Goal: Transaction & Acquisition: Purchase product/service

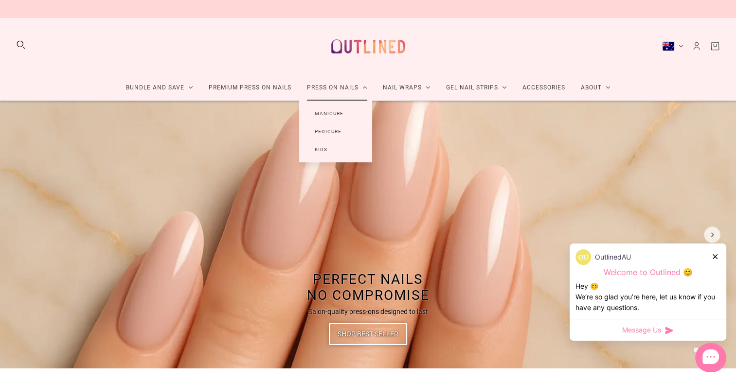
click at [327, 114] on link "Manicure" at bounding box center [329, 114] width 60 height 18
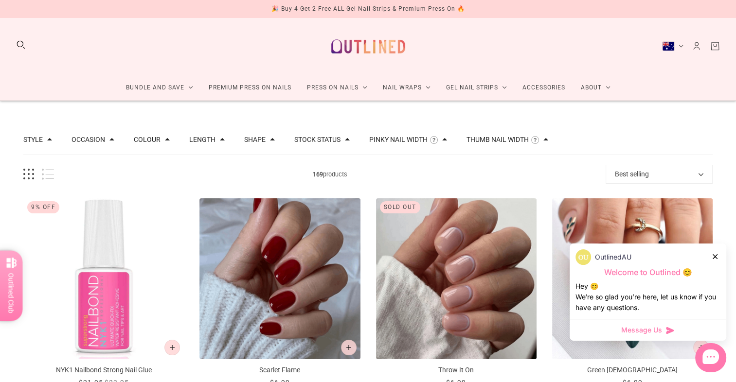
scroll to position [19, 0]
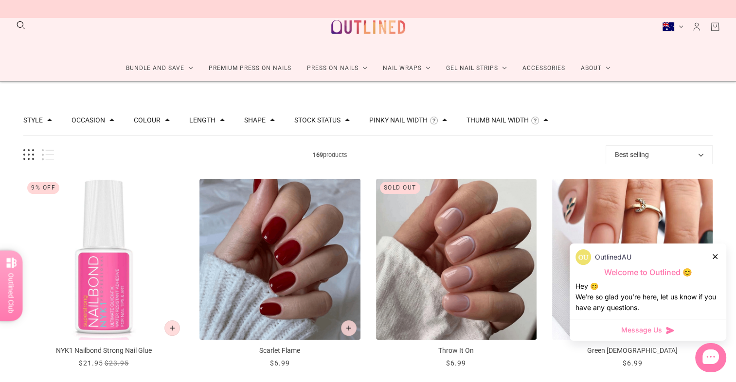
click at [717, 257] on icon at bounding box center [715, 256] width 5 height 5
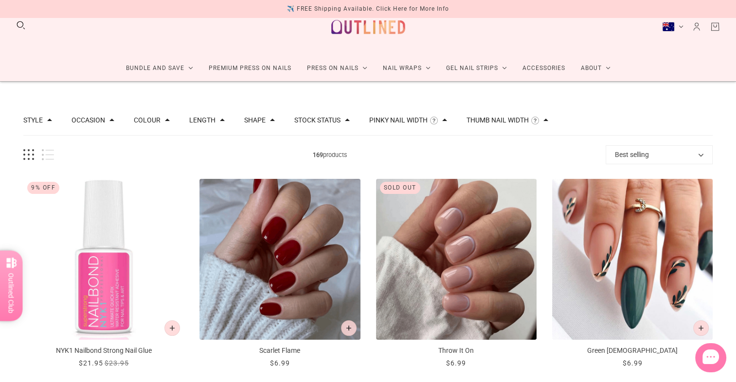
click at [699, 27] on icon "Account" at bounding box center [696, 26] width 11 height 11
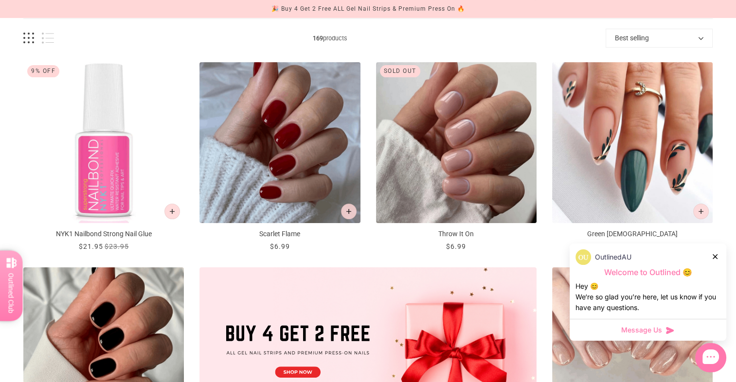
click at [712, 254] on div "OutlinedAU" at bounding box center [648, 258] width 145 height 16
click at [718, 257] on div at bounding box center [716, 257] width 6 height 10
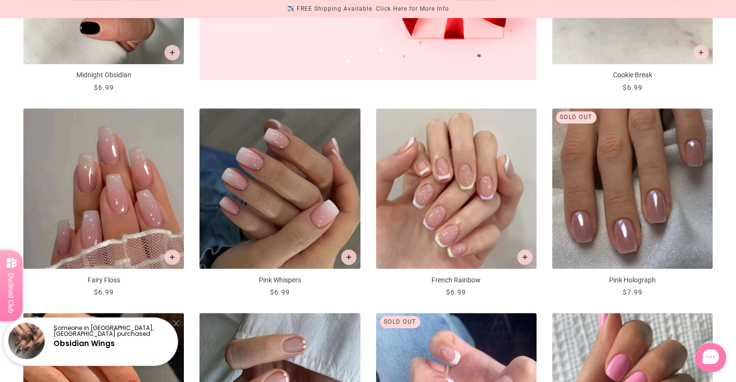
scroll to position [526, 0]
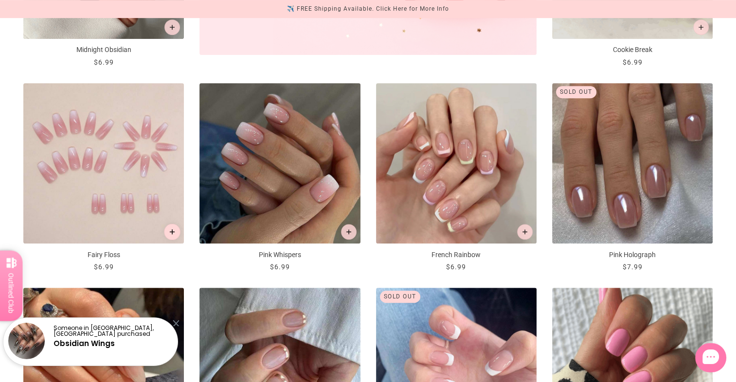
click at [171, 230] on icon "Add to cart" at bounding box center [172, 232] width 5 height 5
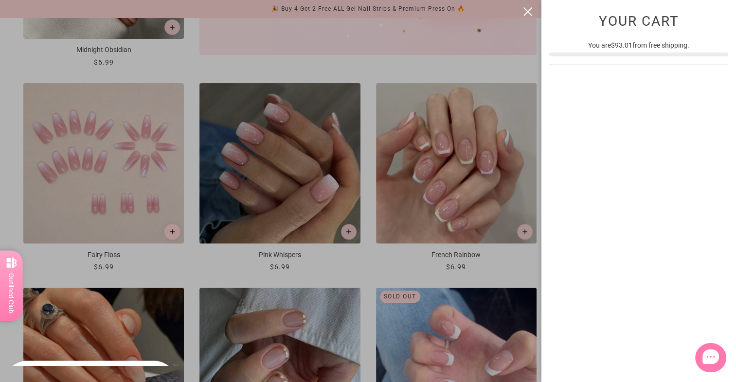
scroll to position [0, 0]
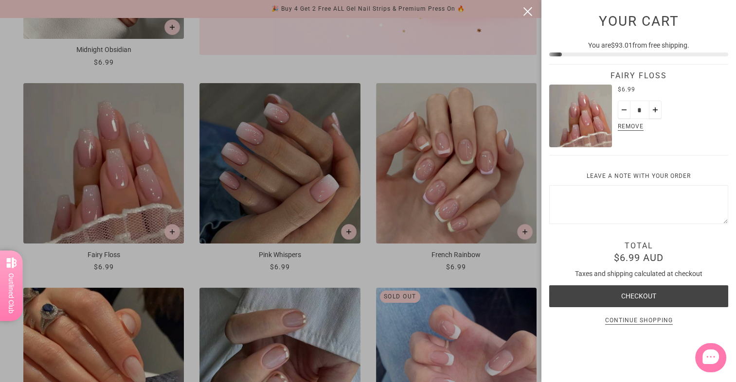
click at [527, 12] on button "close" at bounding box center [528, 12] width 12 height 12
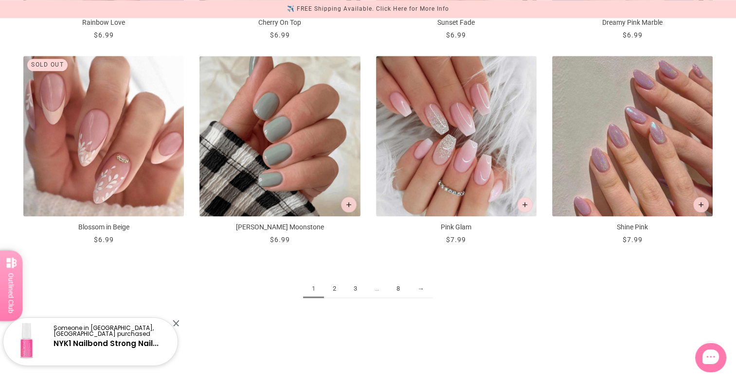
scroll to position [1207, 0]
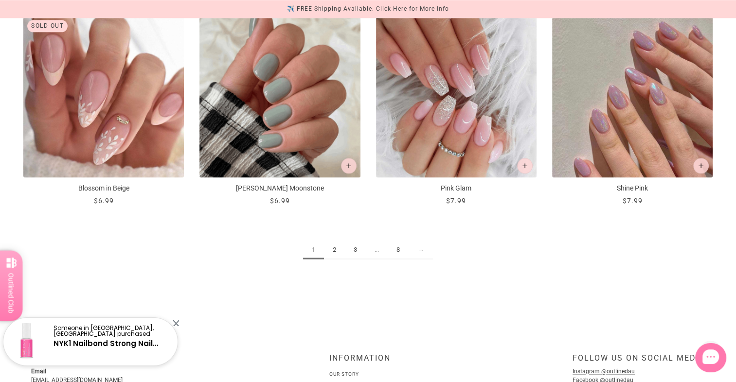
click at [337, 247] on link "2" at bounding box center [334, 250] width 21 height 18
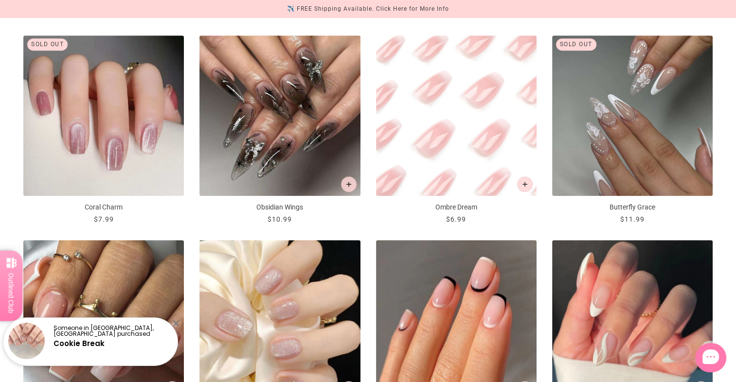
scroll to position [623, 0]
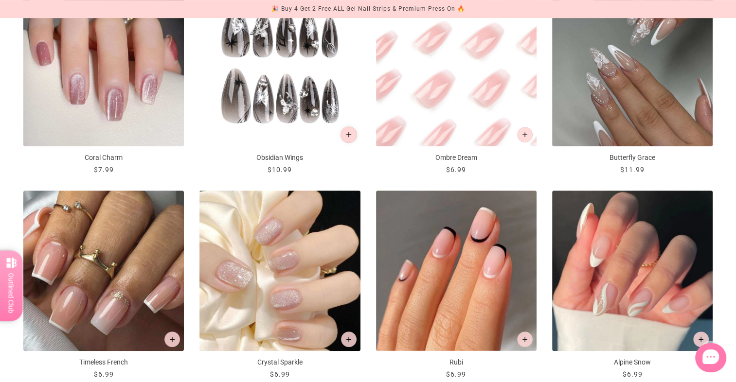
click at [352, 131] on button "Add to cart" at bounding box center [349, 135] width 17 height 17
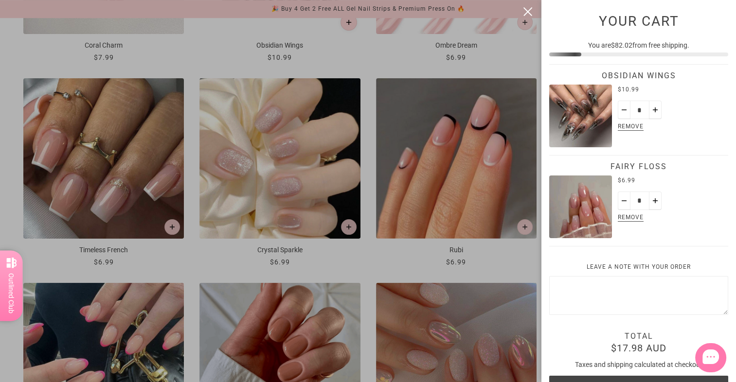
scroll to position [0, 0]
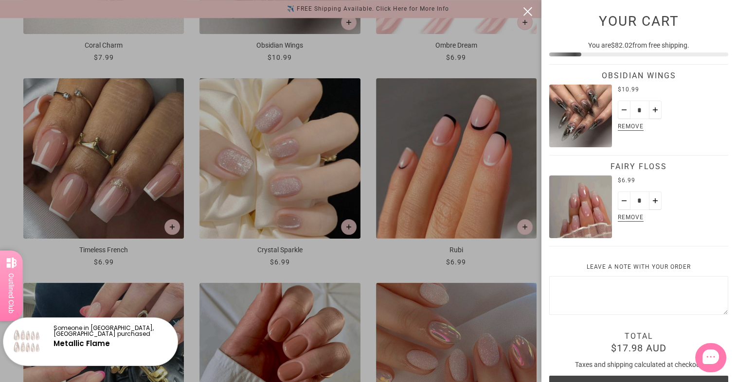
click at [533, 12] on button "close" at bounding box center [528, 12] width 12 height 12
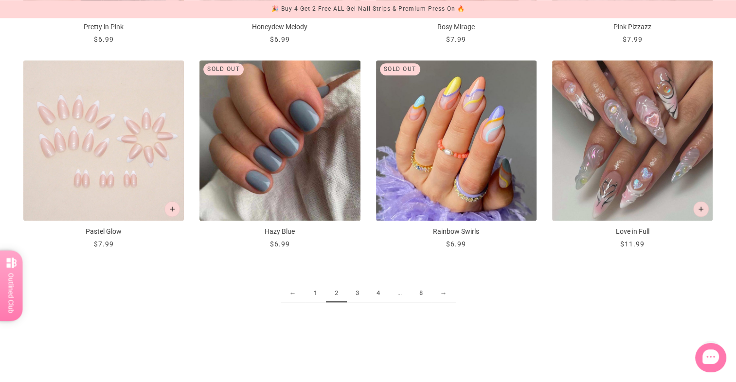
scroll to position [1183, 0]
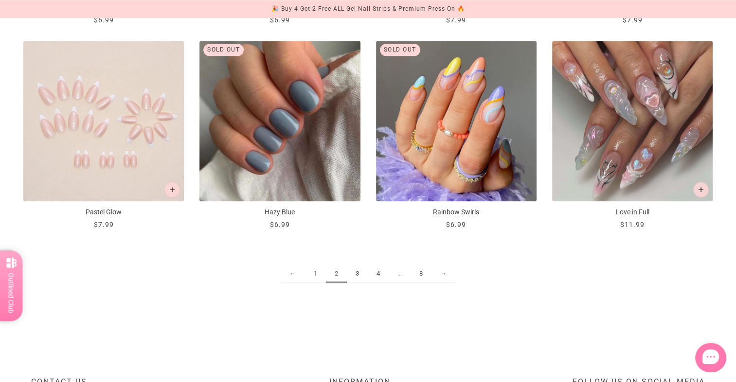
click at [358, 276] on link "3" at bounding box center [357, 274] width 21 height 18
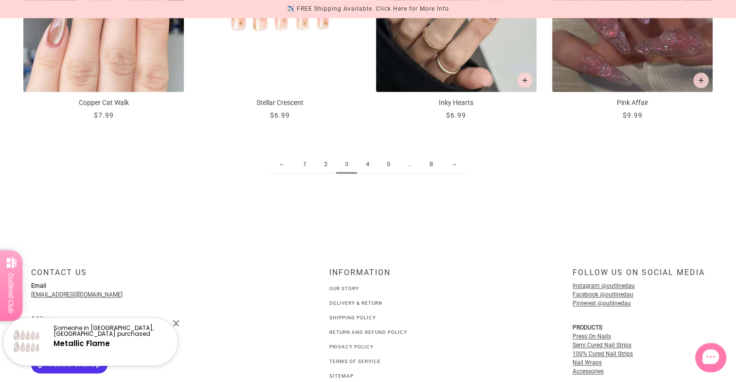
scroll to position [1304, 0]
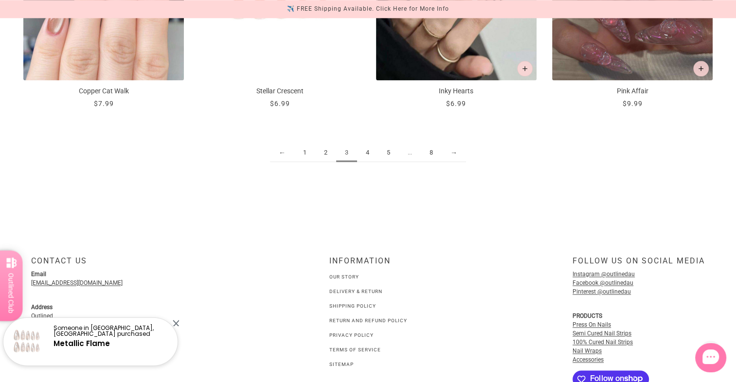
click at [363, 155] on link "4" at bounding box center [367, 153] width 21 height 18
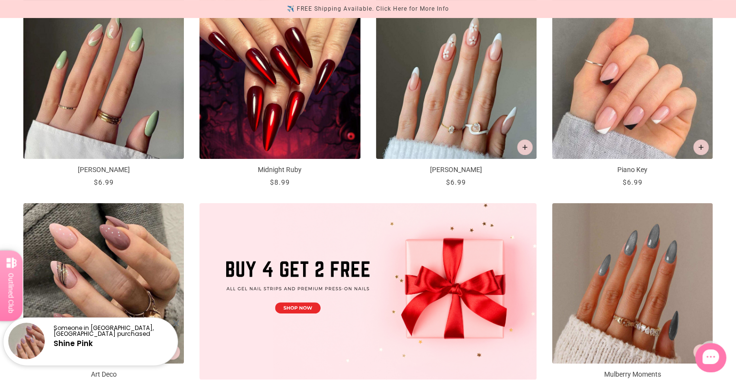
scroll to position [292, 0]
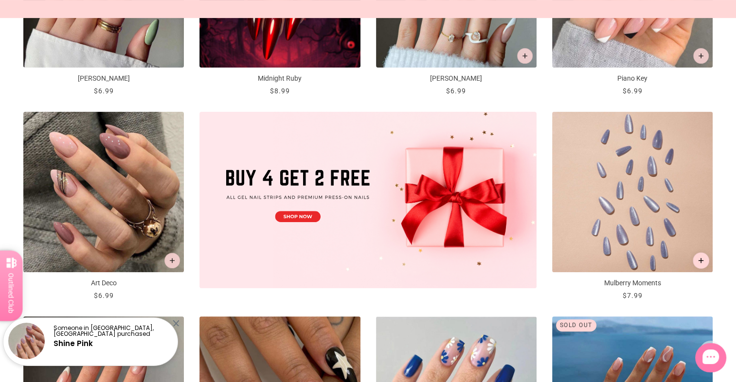
click at [701, 262] on icon "Add to cart" at bounding box center [701, 260] width 5 height 5
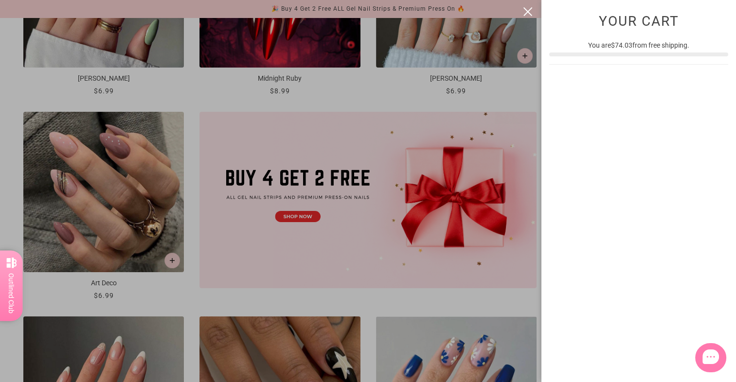
scroll to position [0, 0]
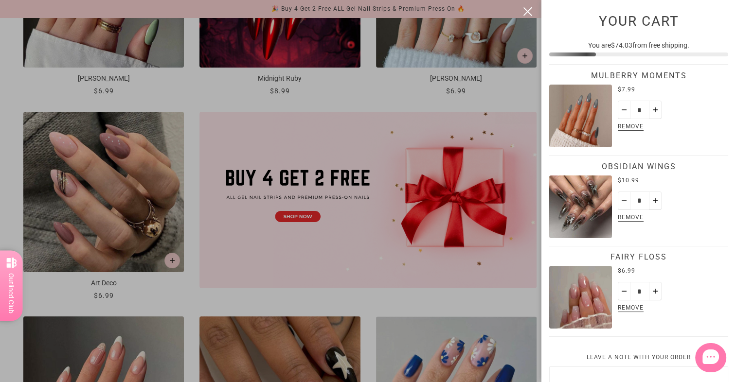
click at [529, 12] on button "close" at bounding box center [528, 12] width 12 height 12
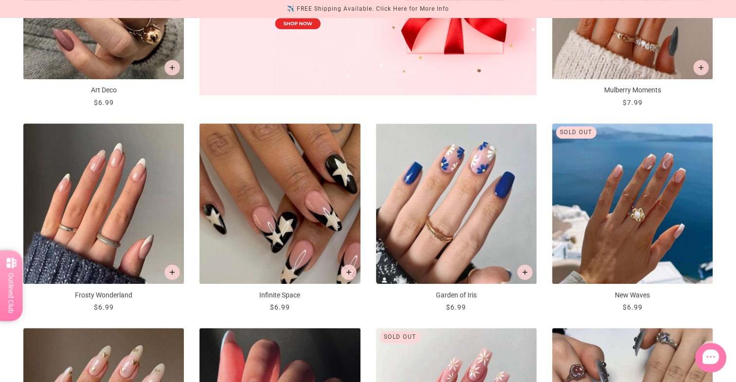
scroll to position [487, 0]
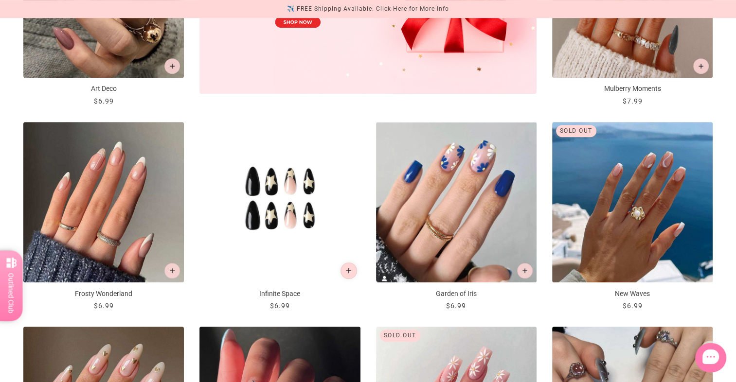
click at [346, 273] on button "Add to cart" at bounding box center [349, 271] width 17 height 17
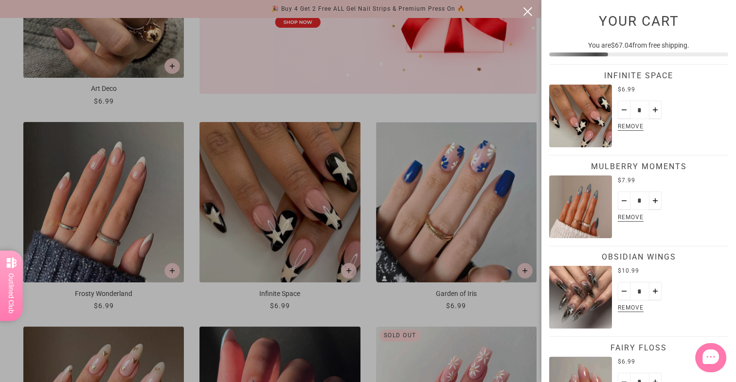
click at [525, 11] on button "close" at bounding box center [528, 12] width 12 height 12
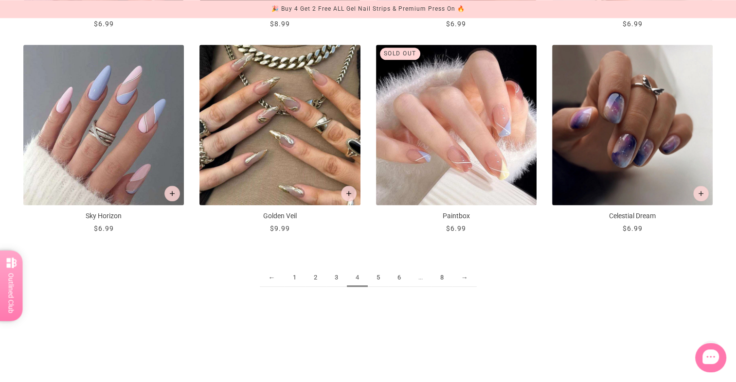
scroll to position [1187, 0]
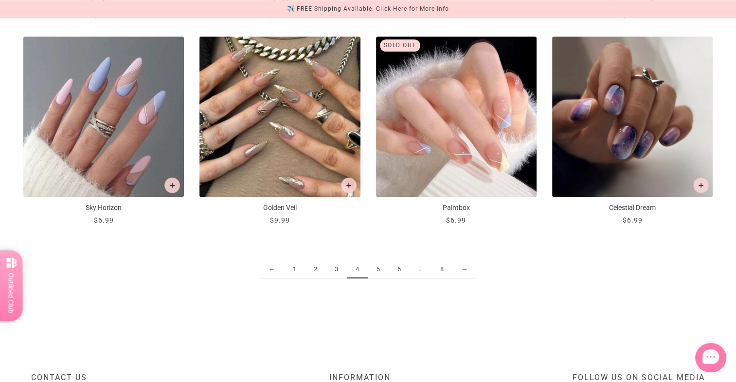
click at [378, 270] on link "5" at bounding box center [378, 270] width 21 height 18
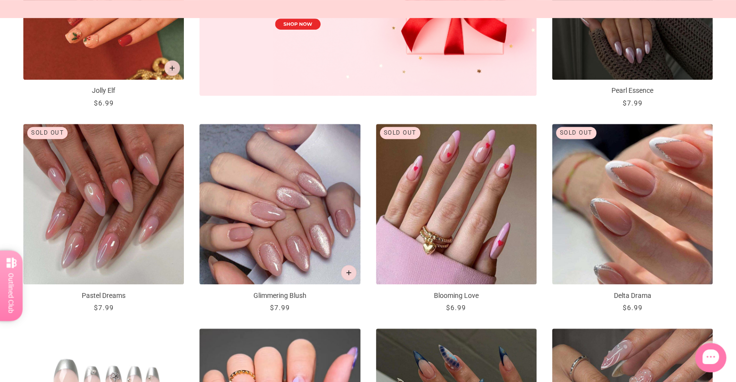
scroll to position [487, 0]
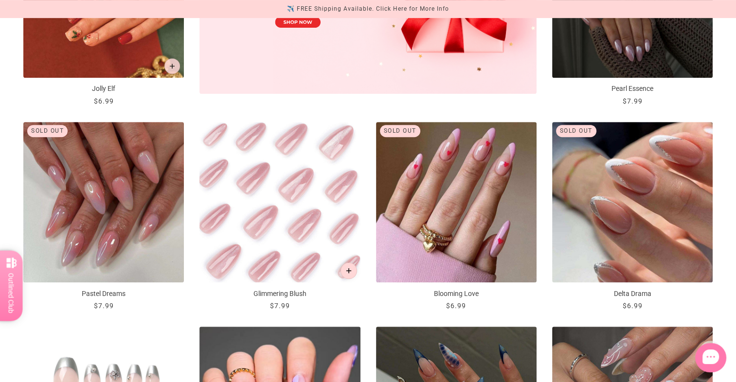
click at [350, 269] on icon "Add to cart" at bounding box center [348, 271] width 5 height 5
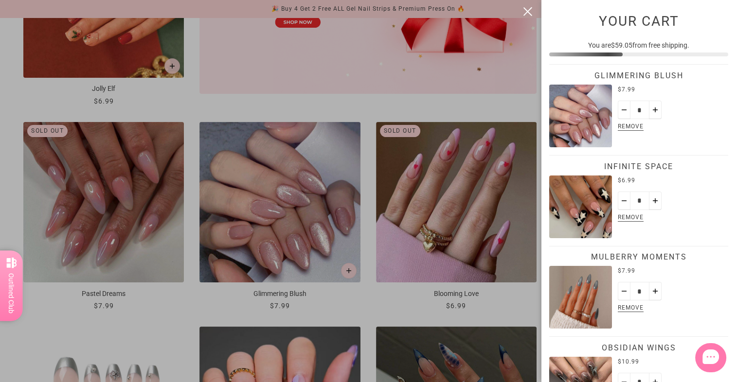
click at [529, 10] on button "close" at bounding box center [528, 12] width 12 height 12
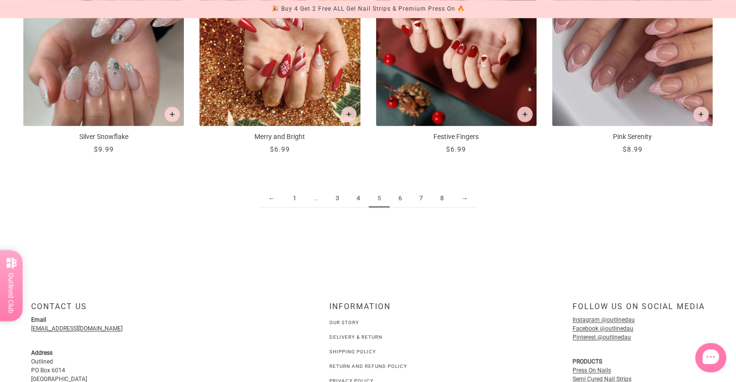
scroll to position [1265, 0]
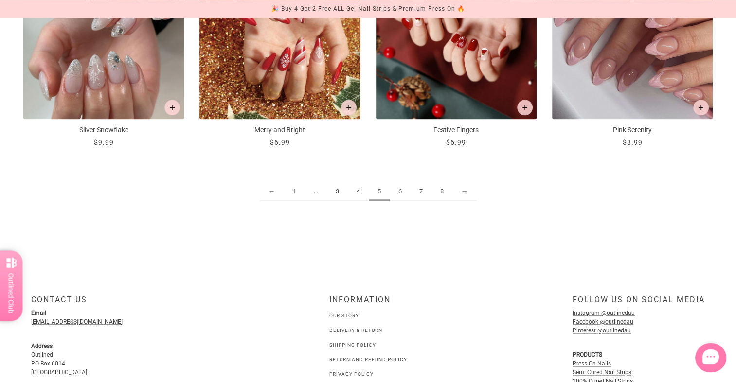
click at [397, 189] on link "6" at bounding box center [400, 192] width 21 height 18
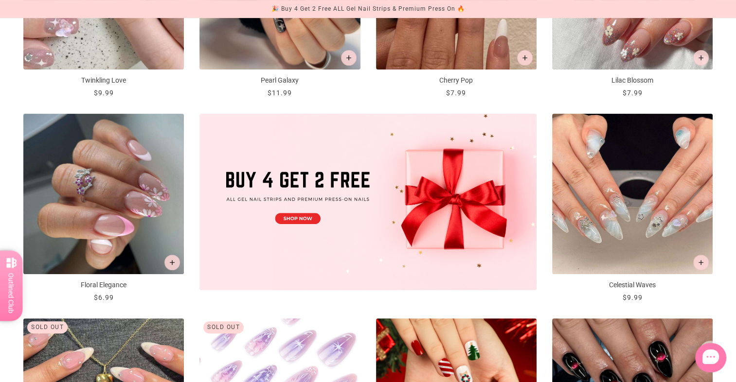
scroll to position [292, 0]
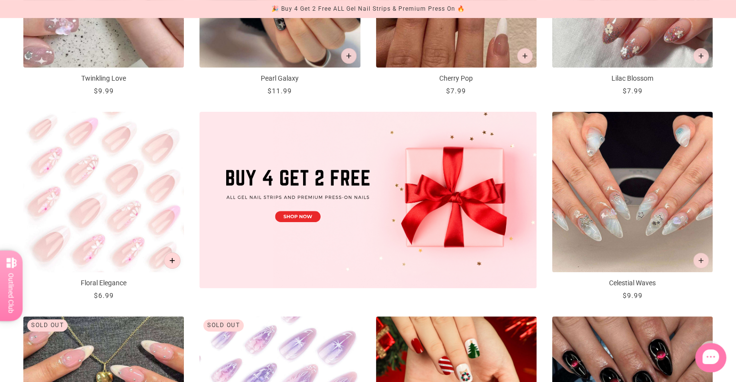
click at [176, 261] on button "Add to cart" at bounding box center [172, 261] width 17 height 17
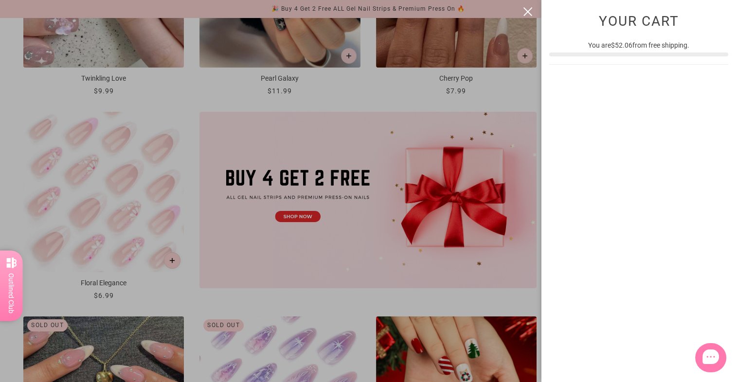
scroll to position [0, 0]
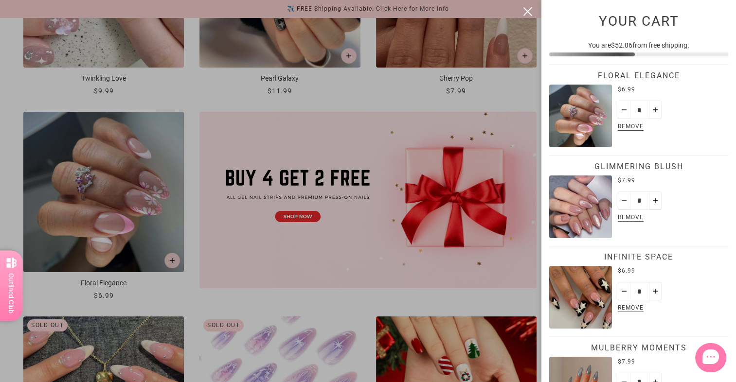
click at [528, 7] on button "close" at bounding box center [528, 12] width 12 height 12
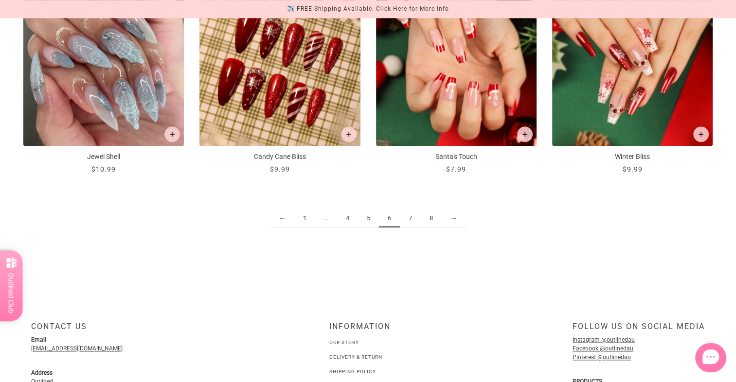
scroll to position [1265, 0]
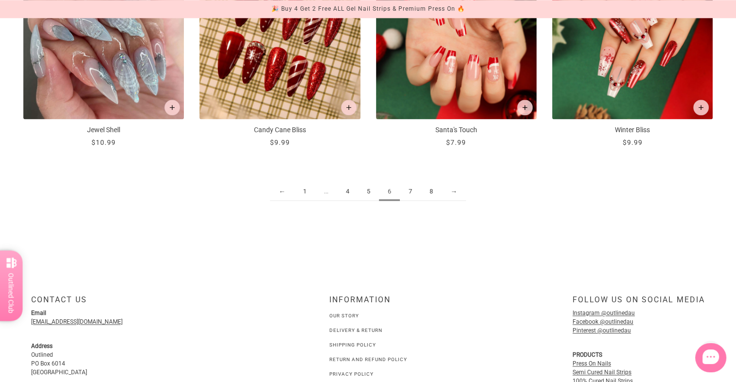
click at [409, 191] on link "7" at bounding box center [410, 192] width 21 height 18
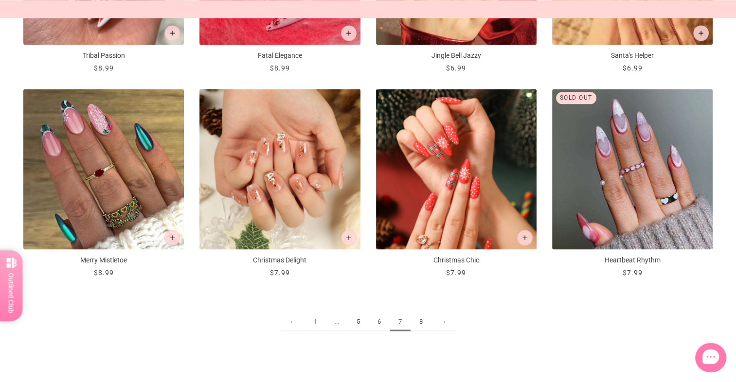
scroll to position [1187, 0]
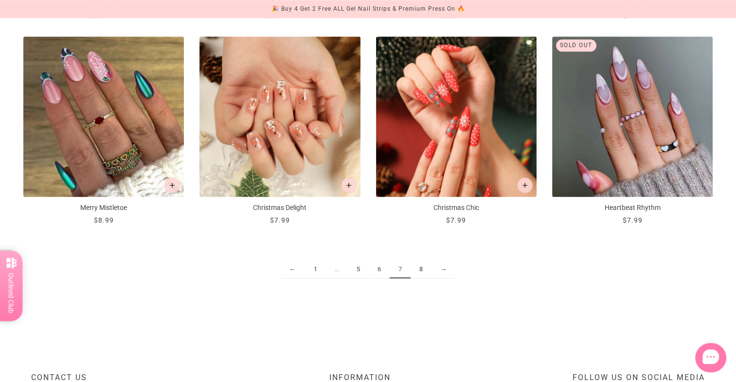
click at [424, 268] on link "8" at bounding box center [421, 270] width 21 height 18
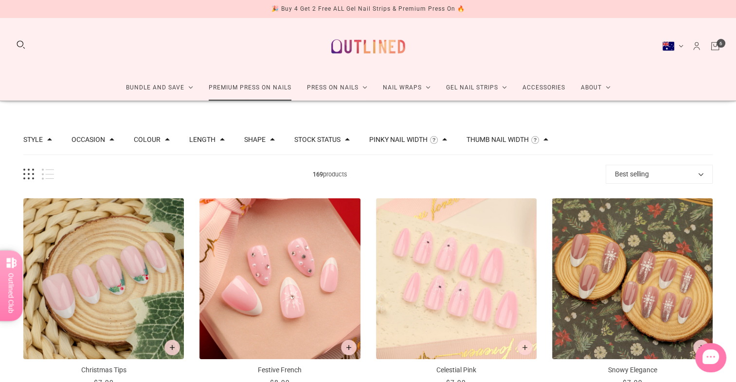
click at [264, 87] on link "Premium Press On Nails" at bounding box center [250, 88] width 98 height 26
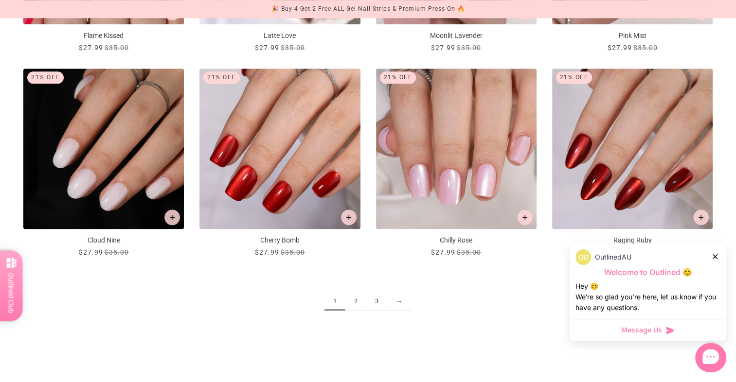
scroll to position [1226, 0]
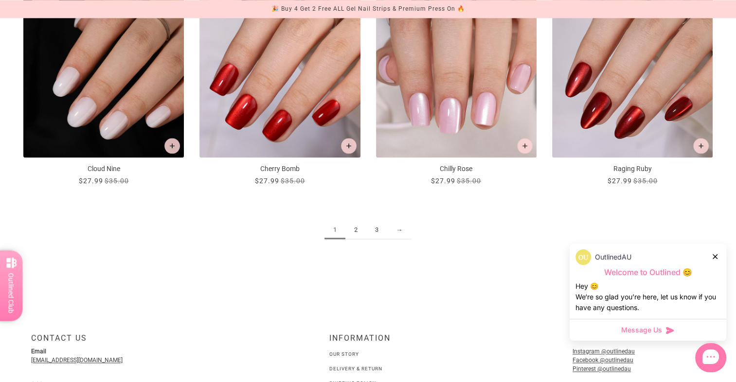
click at [351, 232] on link "2" at bounding box center [355, 230] width 21 height 18
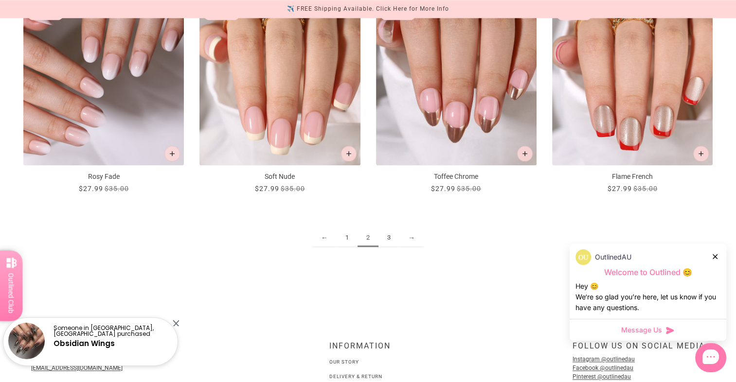
scroll to position [1225, 0]
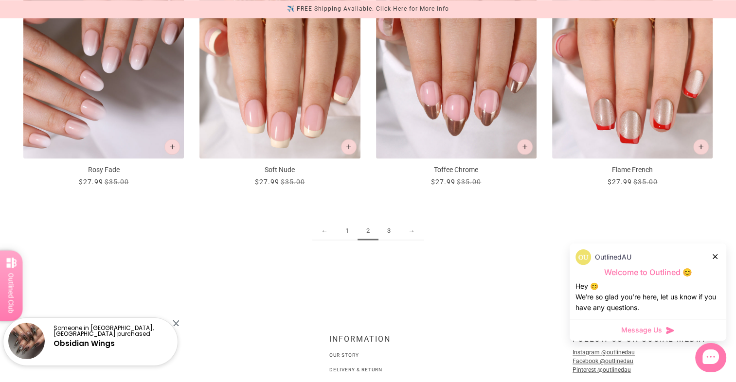
click at [394, 229] on link "3" at bounding box center [389, 231] width 21 height 18
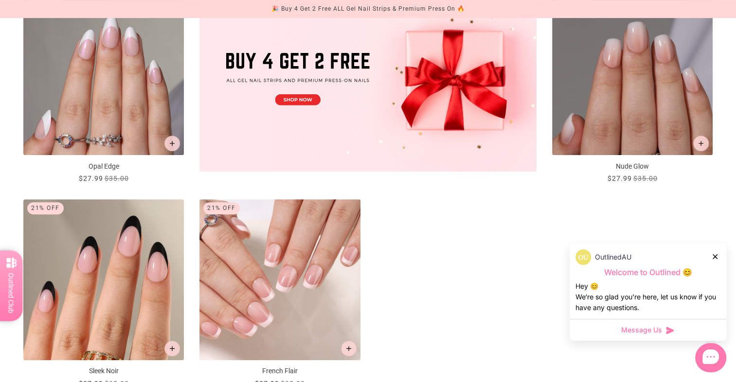
scroll to position [428, 0]
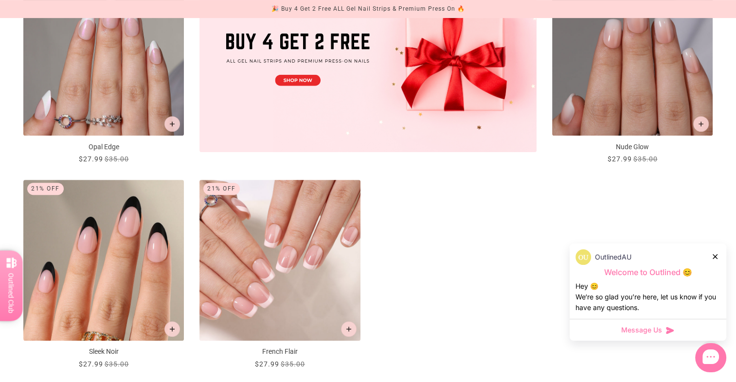
click at [719, 252] on div "OutlinedAU" at bounding box center [648, 258] width 145 height 16
click at [716, 254] on icon at bounding box center [715, 256] width 5 height 5
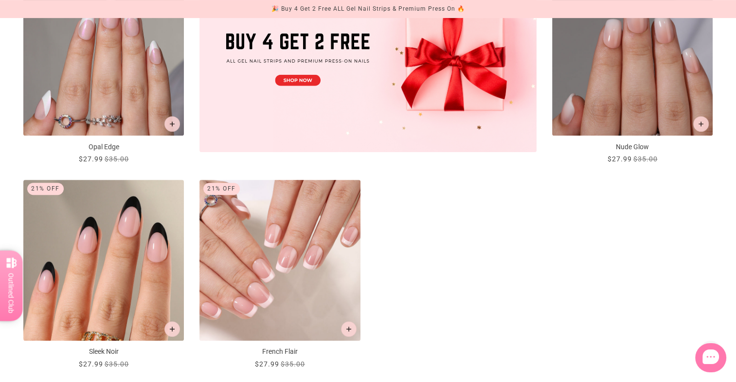
scroll to position [0, 0]
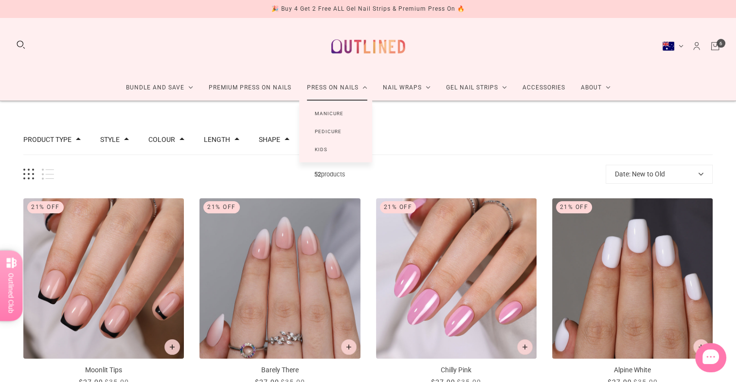
click at [337, 110] on link "Manicure" at bounding box center [329, 114] width 60 height 18
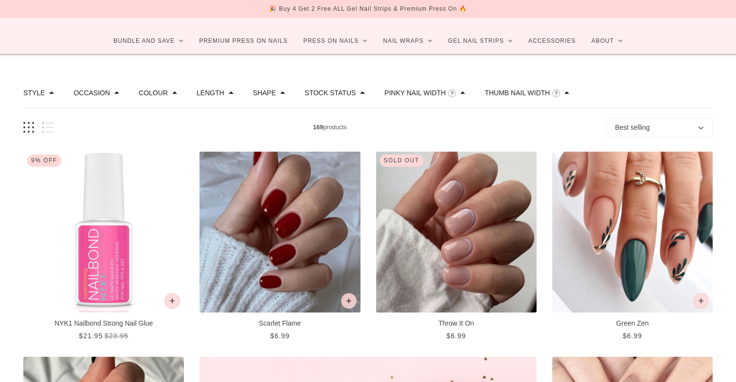
scroll to position [117, 0]
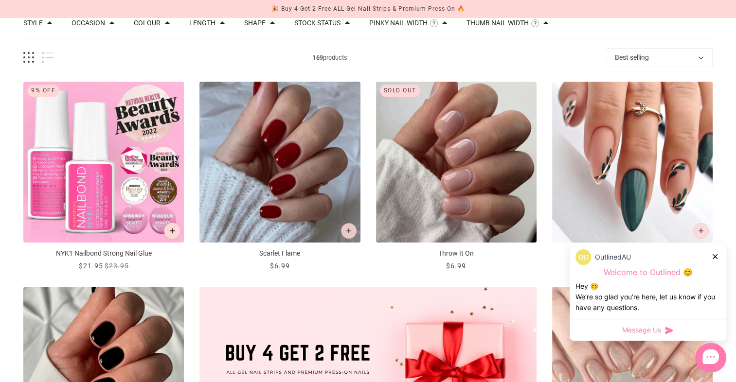
click at [172, 227] on button "Add to cart" at bounding box center [172, 231] width 17 height 17
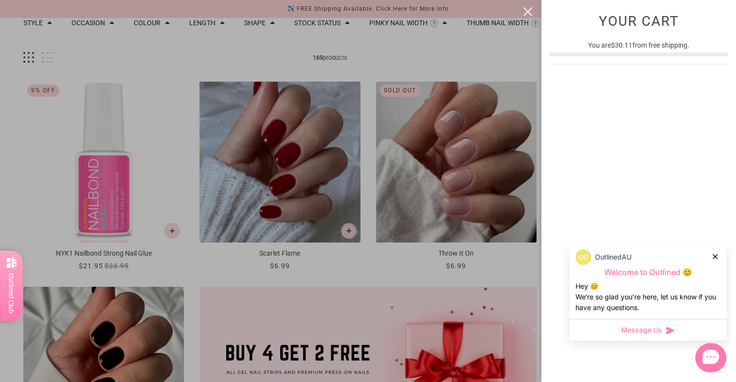
scroll to position [0, 0]
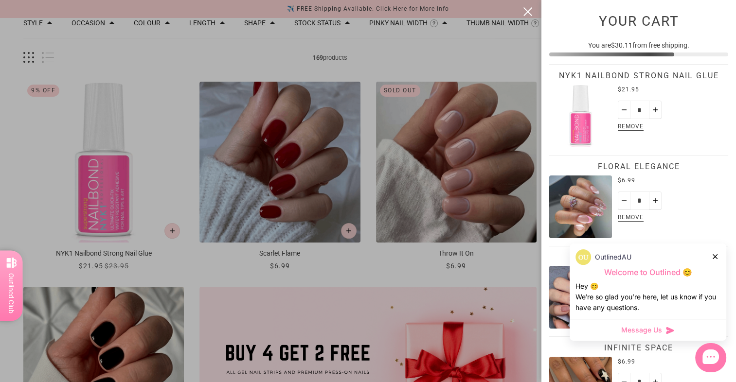
click at [716, 255] on icon at bounding box center [715, 256] width 5 height 5
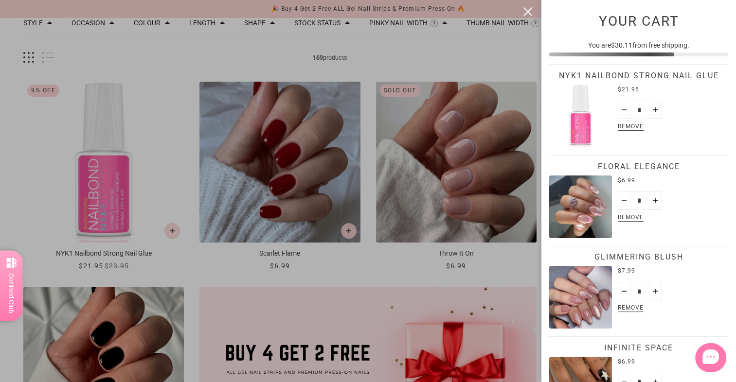
click at [504, 57] on div at bounding box center [368, 191] width 736 height 382
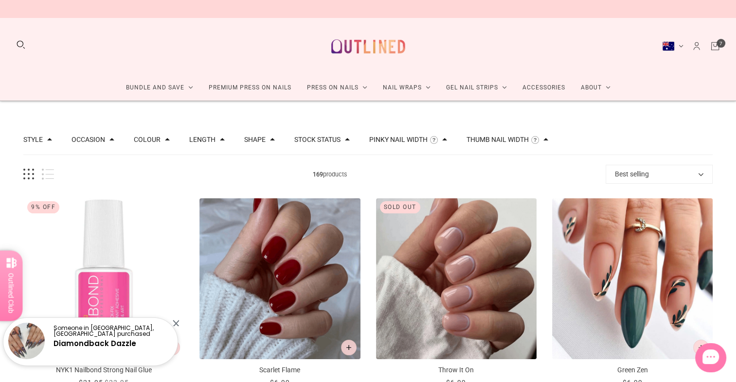
click at [713, 42] on icon "Cart" at bounding box center [715, 46] width 11 height 11
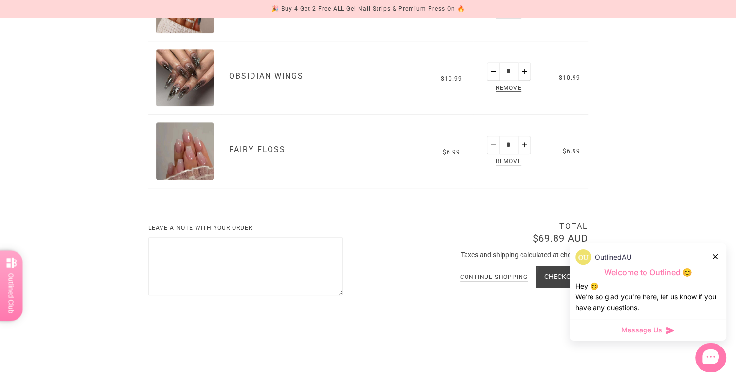
scroll to position [564, 0]
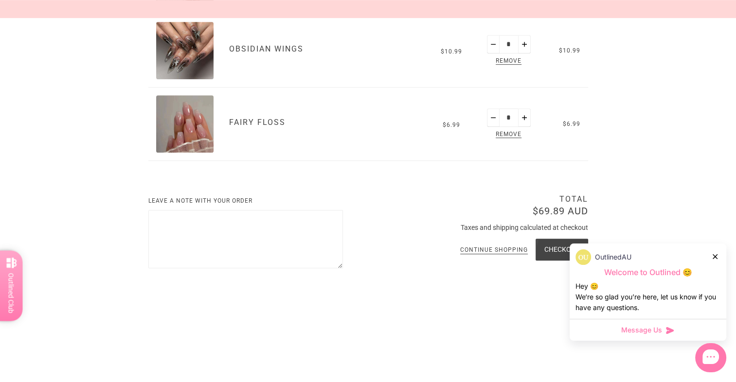
click at [714, 257] on icon at bounding box center [715, 256] width 5 height 5
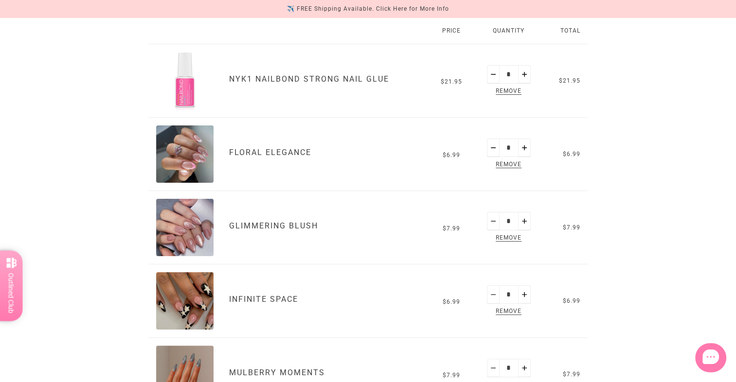
scroll to position [156, 0]
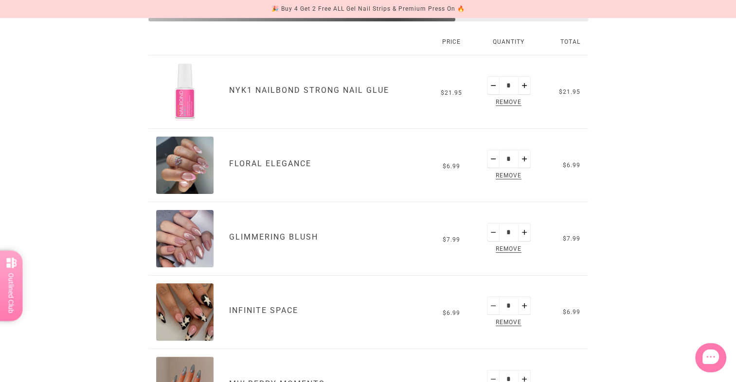
click at [517, 177] on span "Remove" at bounding box center [509, 176] width 30 height 11
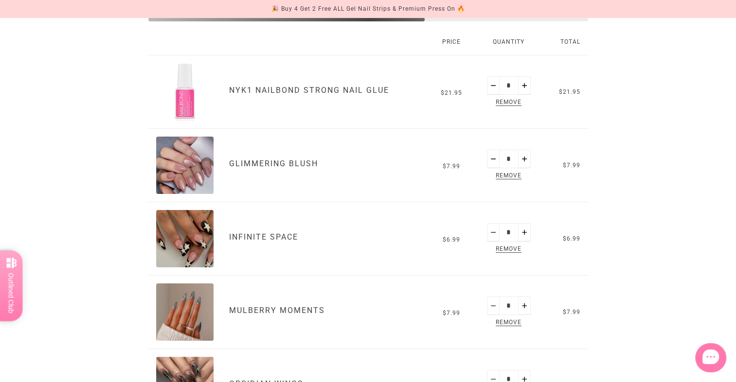
click at [516, 104] on span "Remove" at bounding box center [509, 102] width 30 height 11
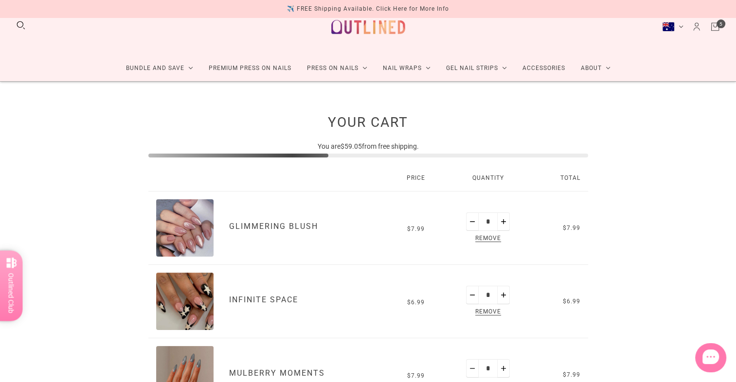
scroll to position [0, 0]
